Goal: Navigation & Orientation: Find specific page/section

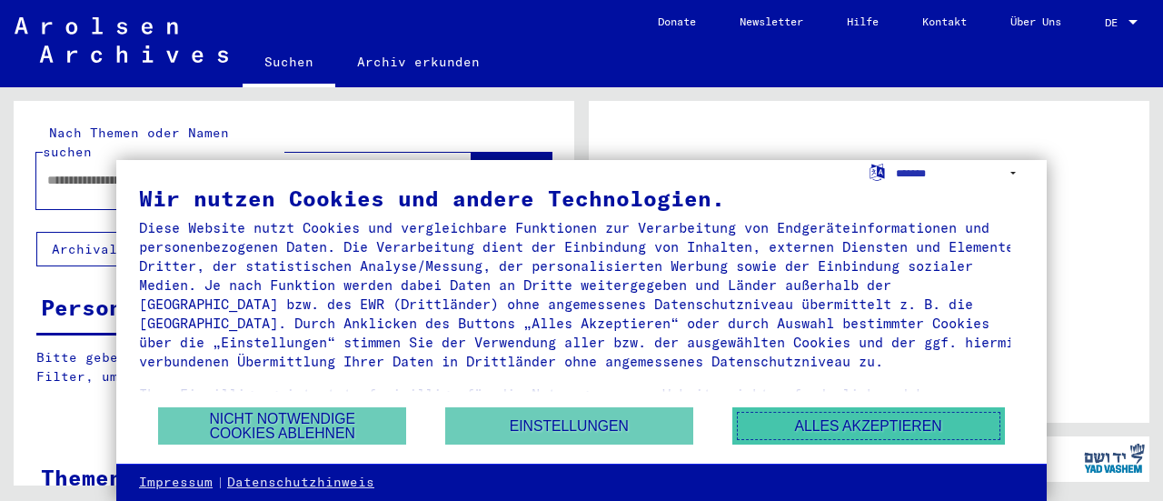
click at [809, 421] on button "Alles akzeptieren" at bounding box center [868, 425] width 273 height 37
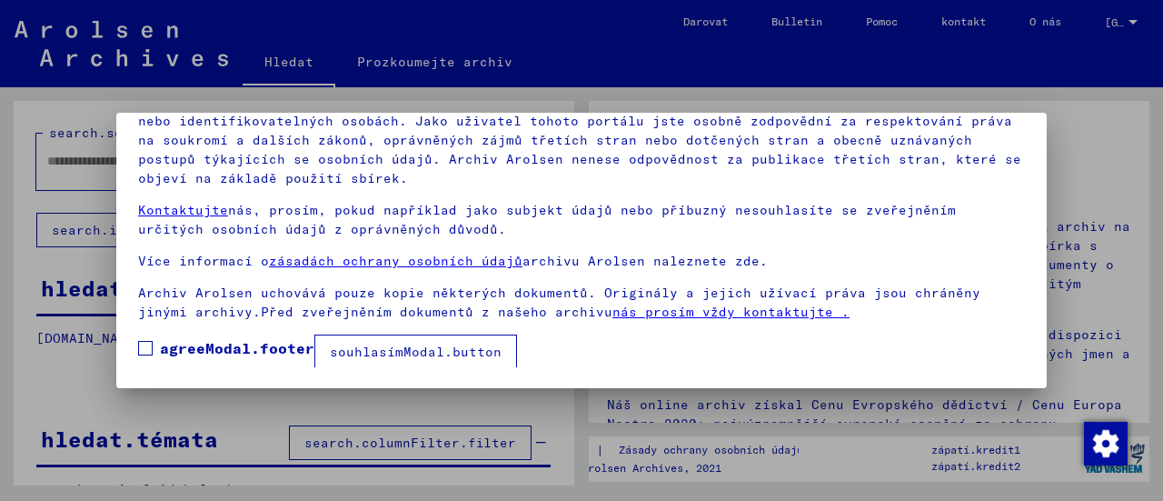
scroll to position [141, 0]
click at [385, 350] on font "souhlasímModal.button" at bounding box center [416, 351] width 172 height 16
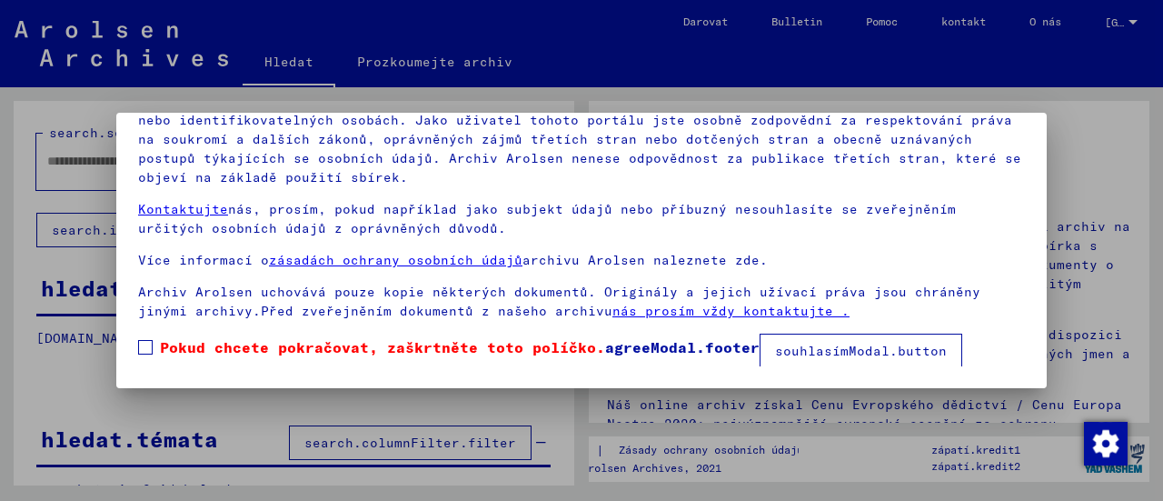
click at [146, 343] on span at bounding box center [145, 347] width 15 height 15
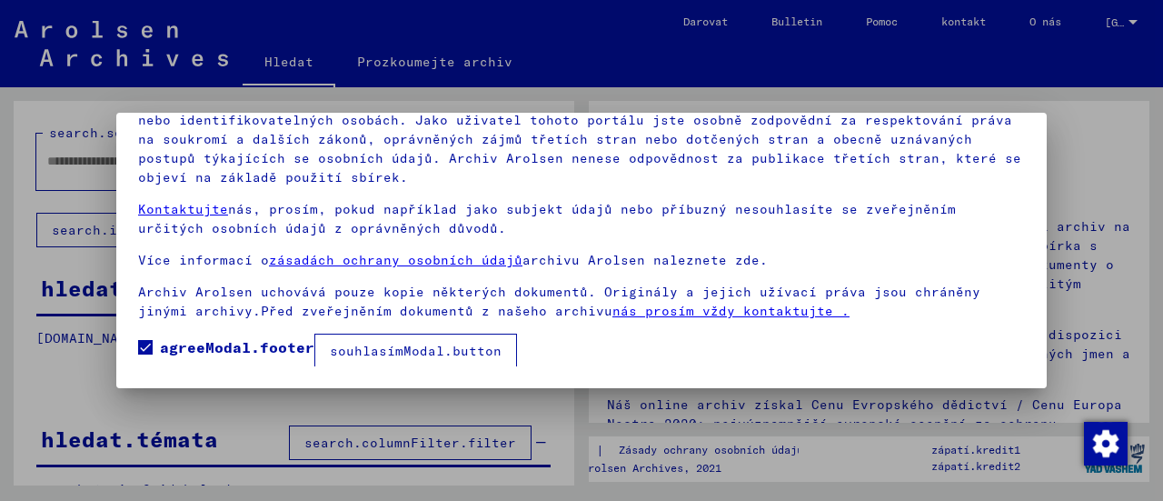
click at [414, 344] on font "souhlasímModal.button" at bounding box center [416, 351] width 172 height 16
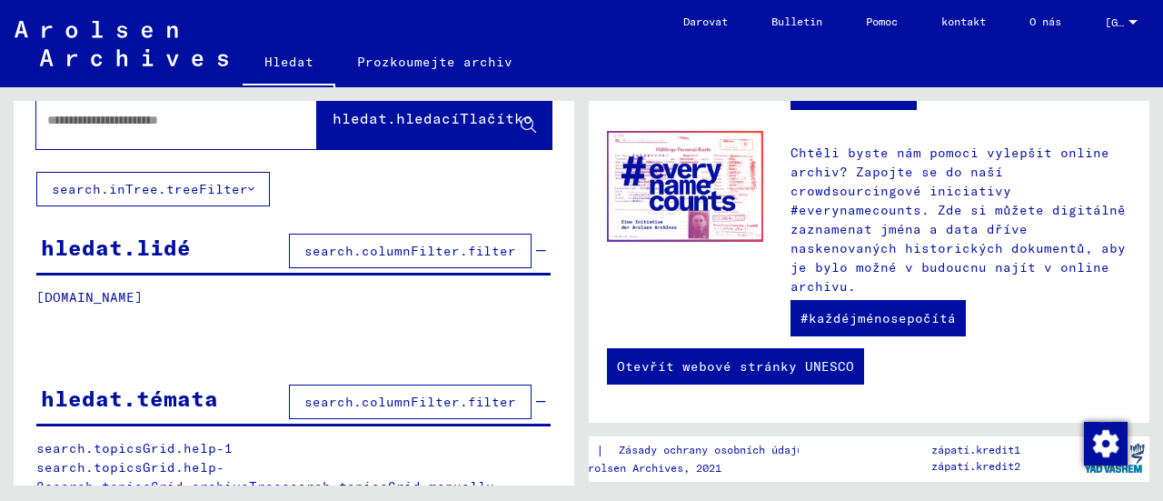
scroll to position [62, 0]
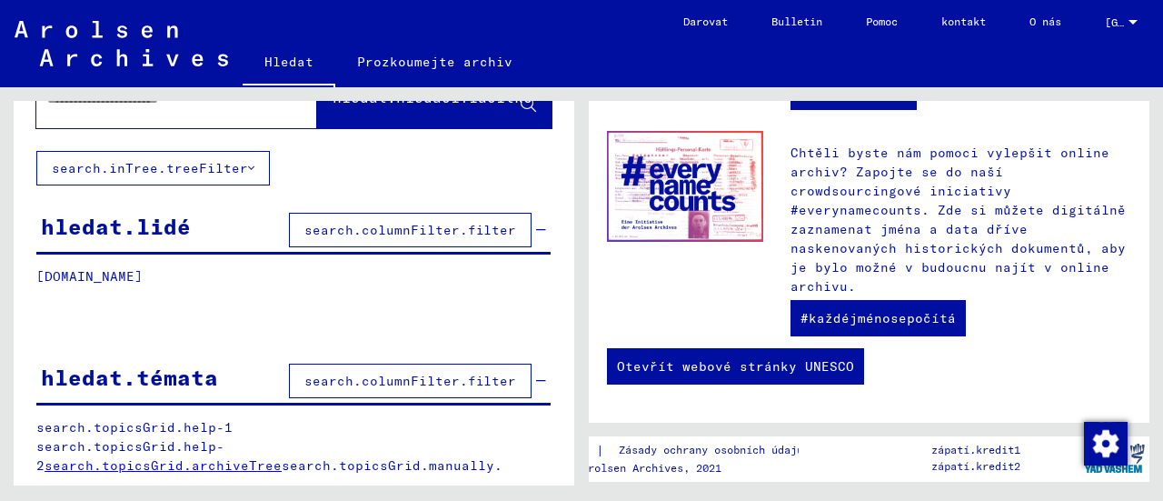
click at [435, 47] on font "Prozkoumejte archiv" at bounding box center [434, 61] width 155 height 29
